Goal: Check status: Check status

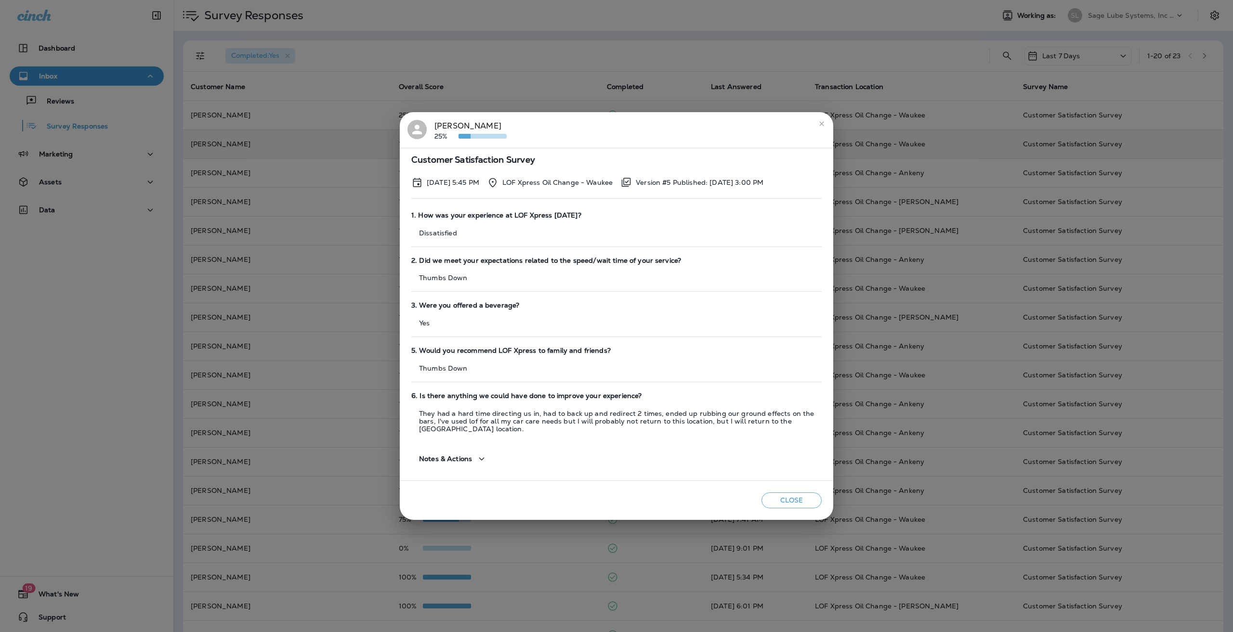
click at [819, 129] on button "close" at bounding box center [821, 123] width 15 height 15
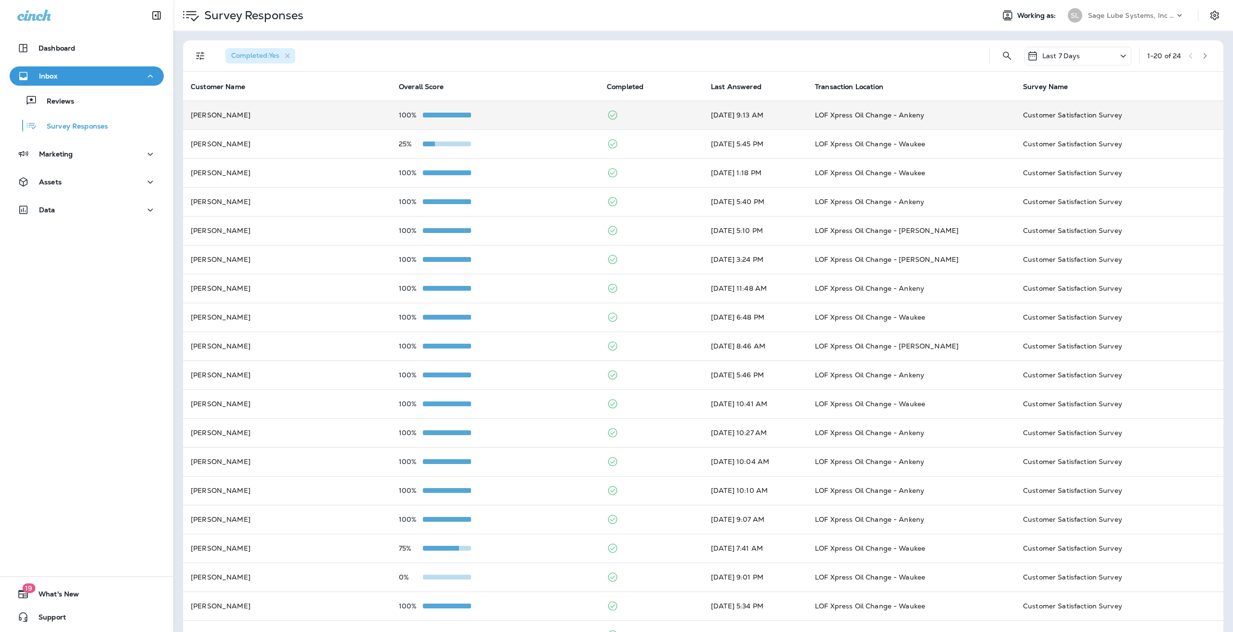
click at [311, 118] on td "Tyler Brown" at bounding box center [287, 115] width 208 height 29
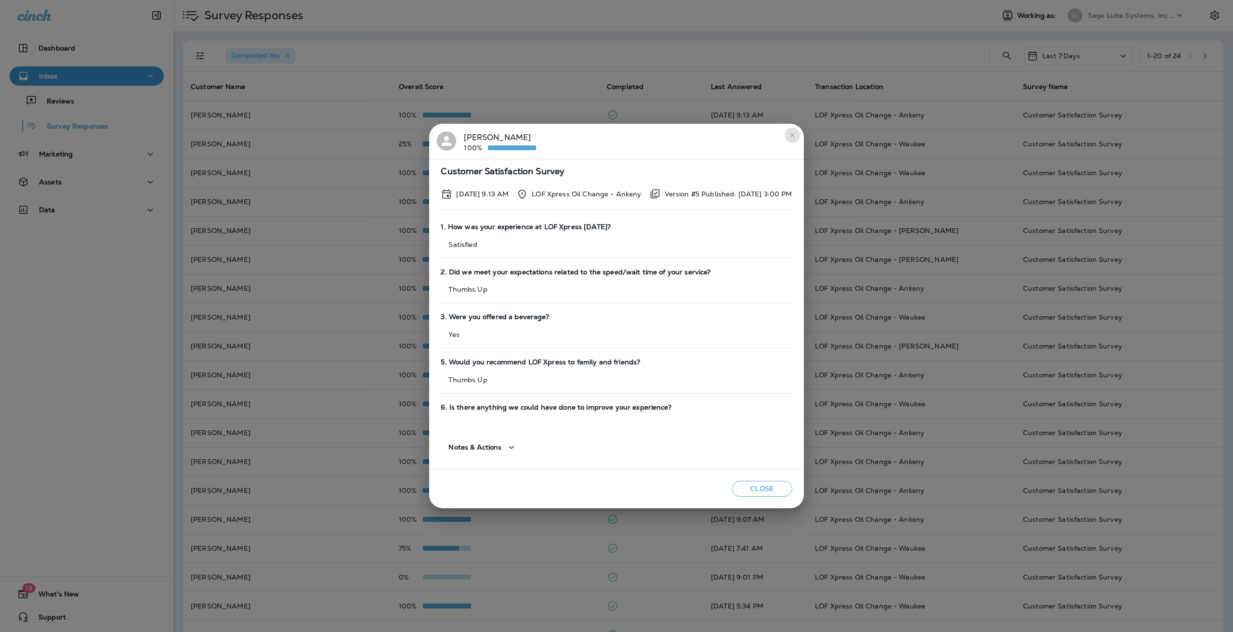
click at [796, 135] on icon "close" at bounding box center [792, 135] width 8 height 8
